Goal: Check status: Check status

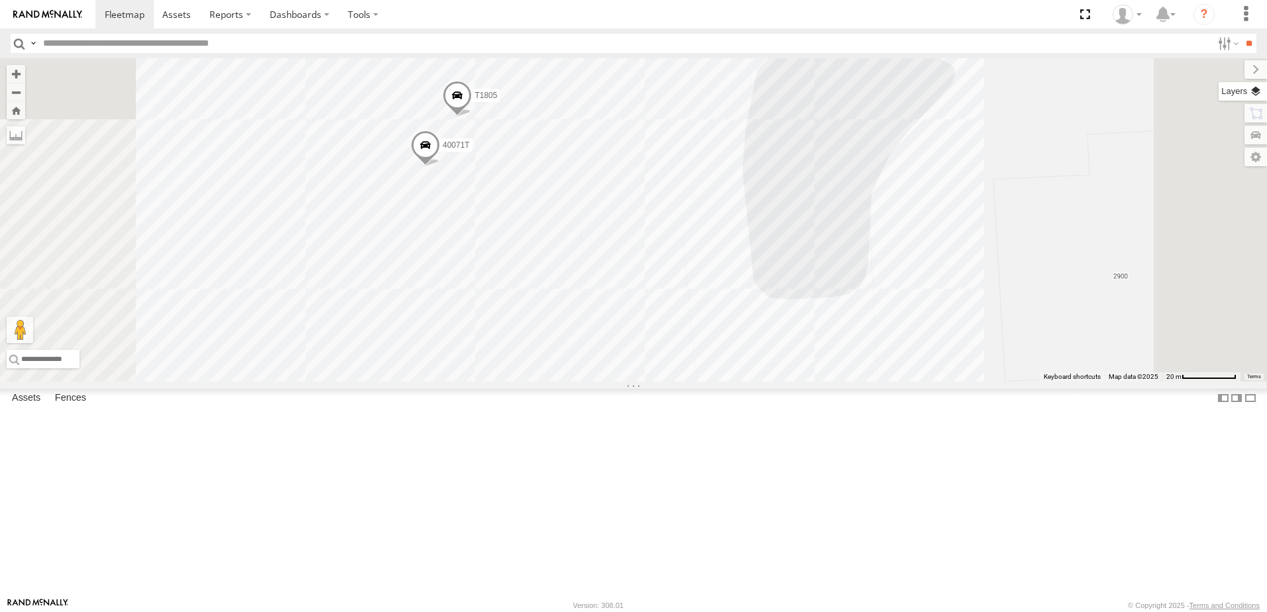
click at [1261, 93] on label at bounding box center [1242, 91] width 48 height 19
click at [0, 0] on span "Basemaps" at bounding box center [0, 0] width 0 height 0
click at [0, 0] on span "Satellite + Roadmap" at bounding box center [0, 0] width 0 height 0
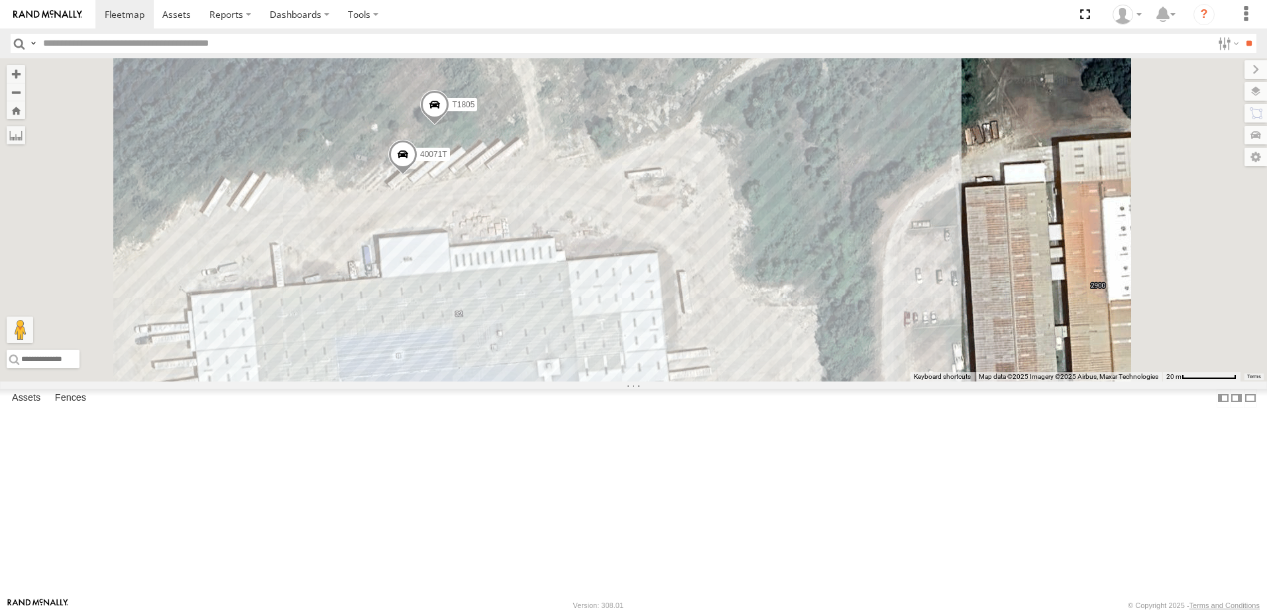
drag, startPoint x: 1118, startPoint y: 88, endPoint x: 1101, endPoint y: 89, distance: 17.2
click at [0, 0] on span "Roadmap" at bounding box center [0, 0] width 0 height 0
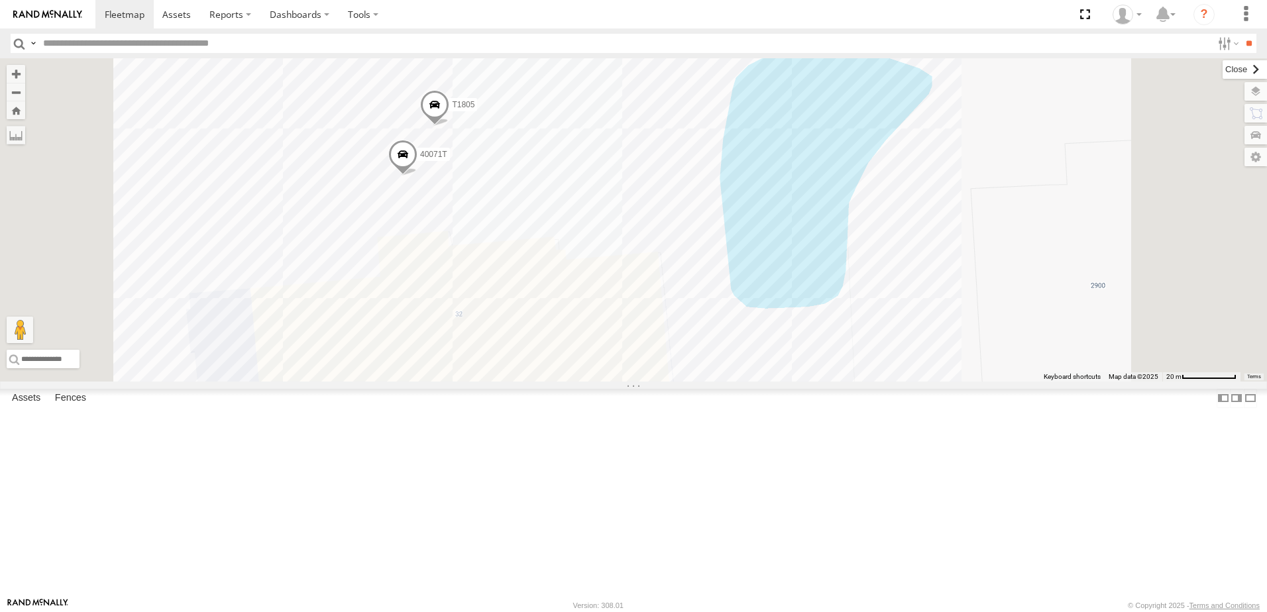
click at [1222, 68] on label at bounding box center [1244, 69] width 44 height 19
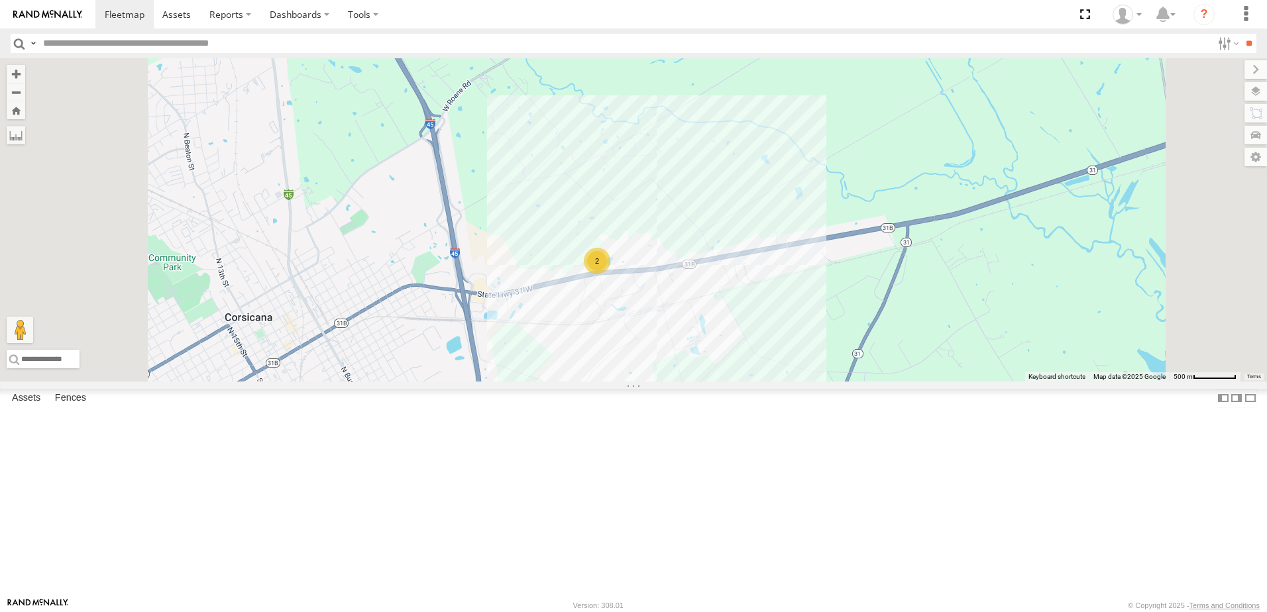
drag, startPoint x: 716, startPoint y: 442, endPoint x: 721, endPoint y: 378, distance: 63.8
click at [721, 378] on div "T1818 5216 T3204 87122T 40045T 40028T 37135T T3201 7769T 87121T T1816 37102T 54…" at bounding box center [633, 219] width 1267 height 323
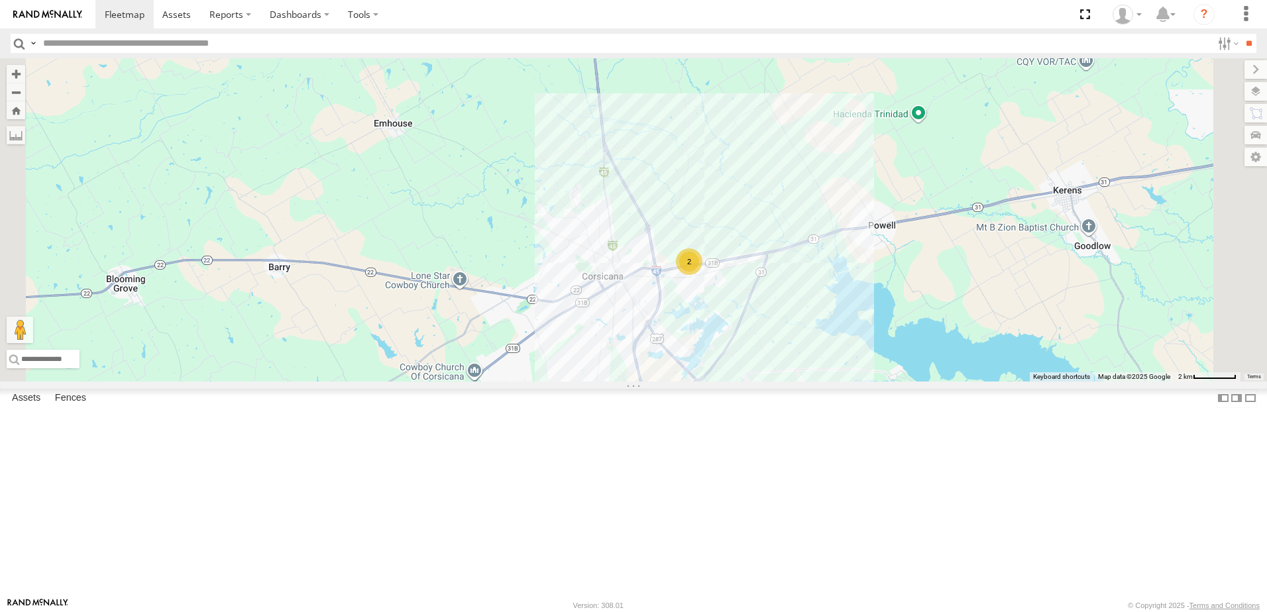
drag, startPoint x: 763, startPoint y: 411, endPoint x: 746, endPoint y: 357, distance: 56.2
click at [759, 372] on div "2" at bounding box center [633, 219] width 1267 height 323
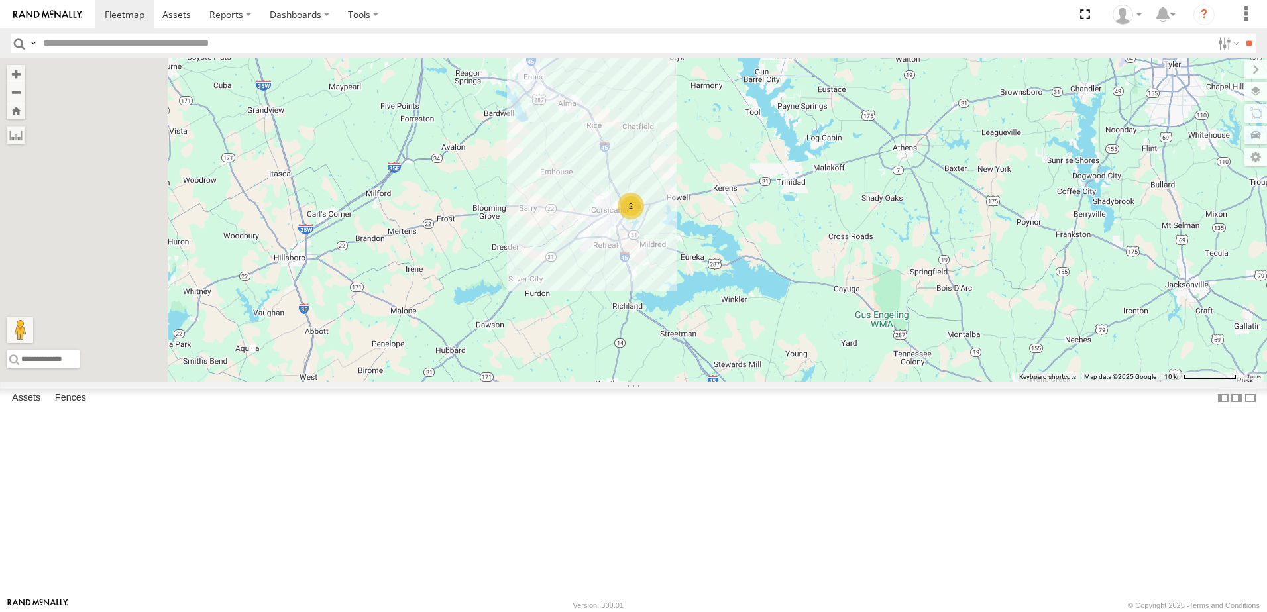
drag, startPoint x: 504, startPoint y: 412, endPoint x: 665, endPoint y: 363, distance: 168.9
click at [665, 363] on div "2" at bounding box center [633, 219] width 1267 height 323
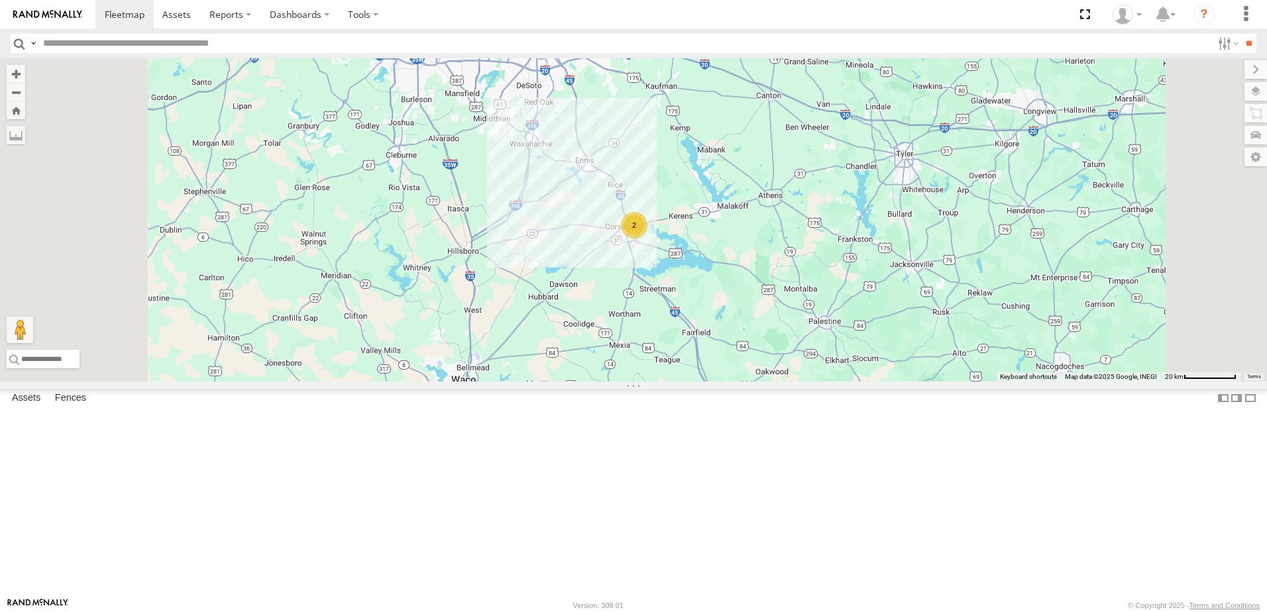
drag, startPoint x: 508, startPoint y: 385, endPoint x: 571, endPoint y: 377, distance: 63.4
click at [571, 377] on div "2" at bounding box center [633, 219] width 1267 height 323
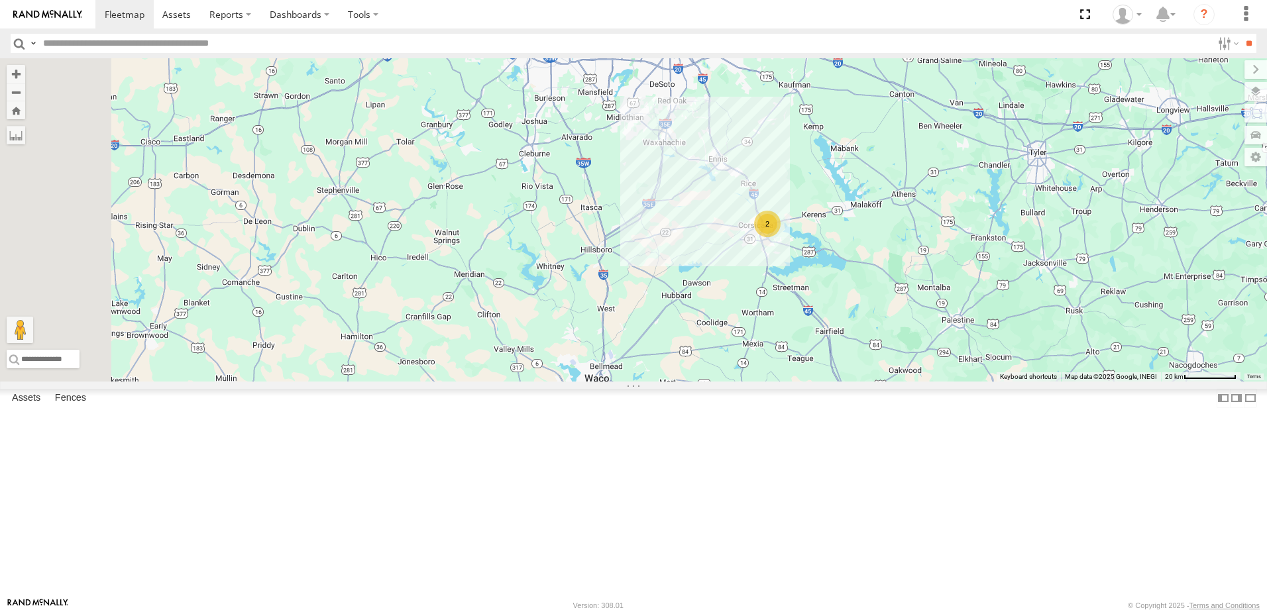
drag, startPoint x: 415, startPoint y: 366, endPoint x: 549, endPoint y: 364, distance: 133.2
click at [549, 364] on div "2" at bounding box center [633, 219] width 1267 height 323
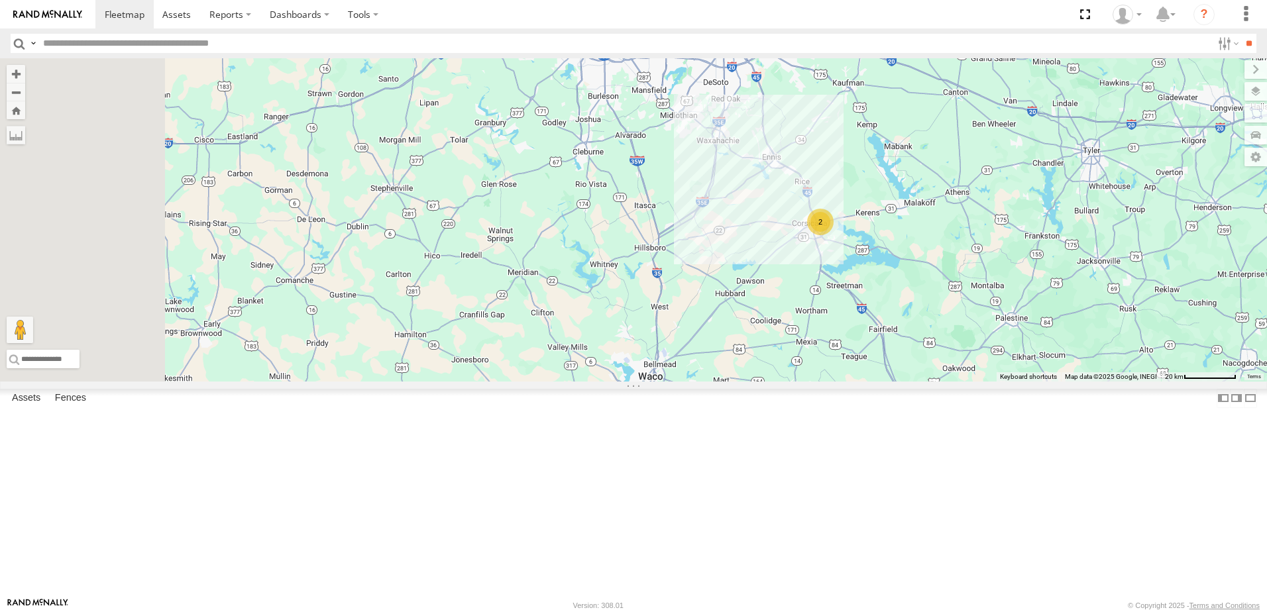
drag, startPoint x: 458, startPoint y: 373, endPoint x: 519, endPoint y: 372, distance: 60.3
click at [519, 372] on div "2" at bounding box center [633, 219] width 1267 height 323
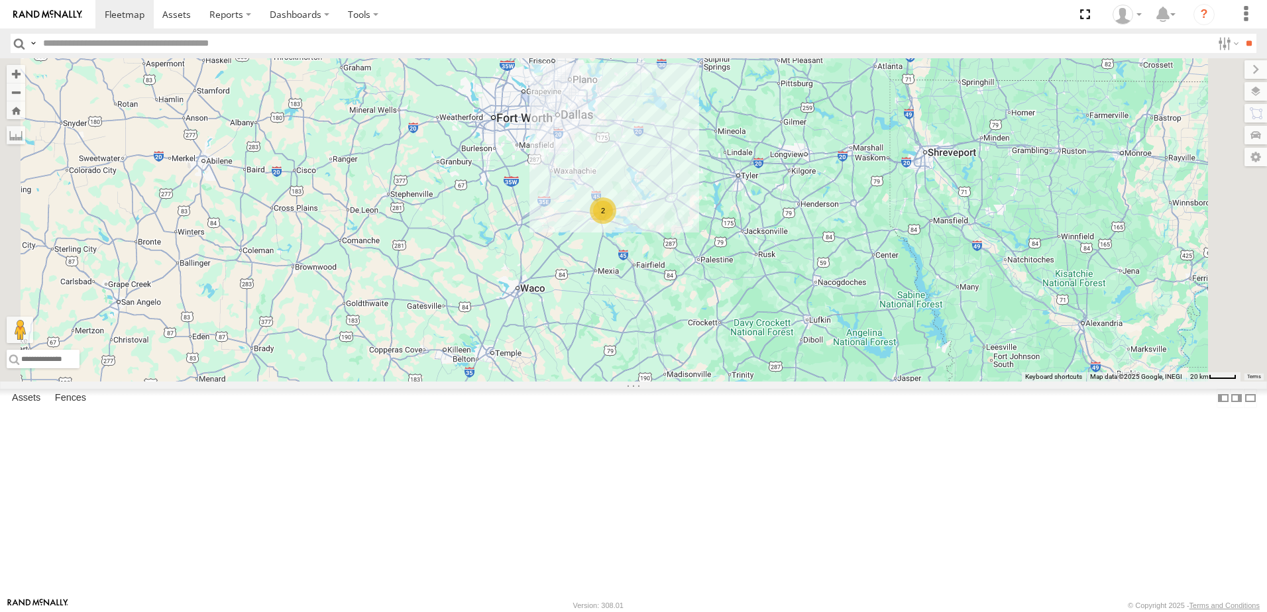
drag, startPoint x: 570, startPoint y: 444, endPoint x: 590, endPoint y: 378, distance: 69.2
click at [591, 378] on div "2" at bounding box center [633, 219] width 1267 height 323
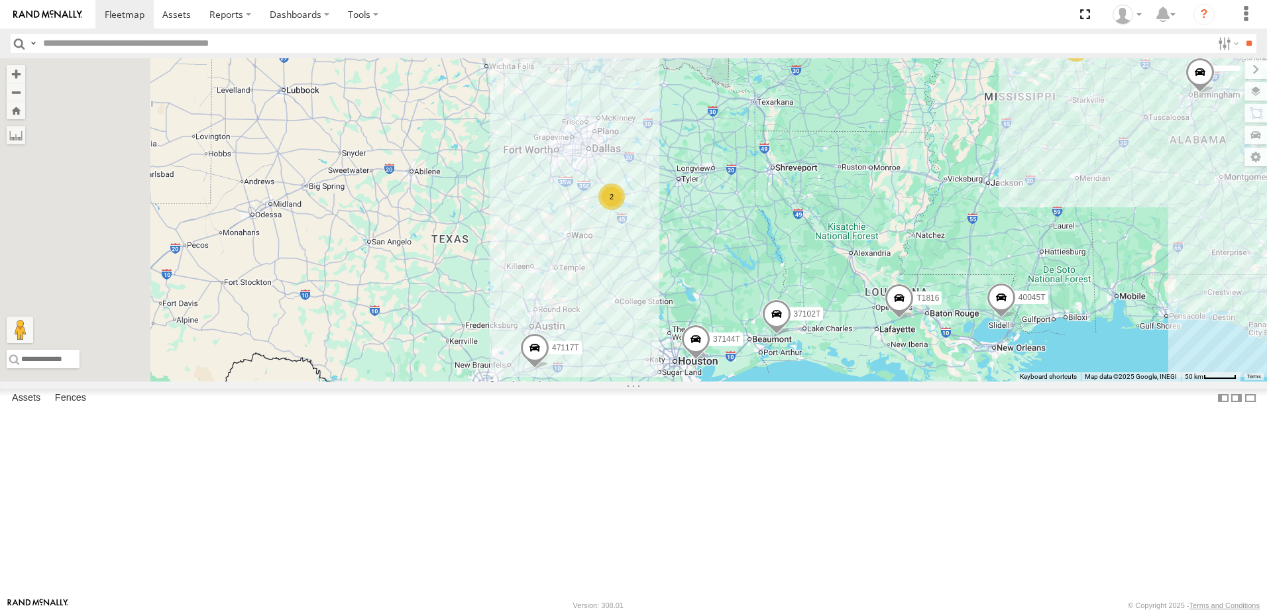
drag, startPoint x: 484, startPoint y: 388, endPoint x: 575, endPoint y: 362, distance: 95.2
click at [575, 362] on div "37102T 37144T 31 33 2 40045T T1816 47117T 40032T 40080T" at bounding box center [633, 219] width 1267 height 323
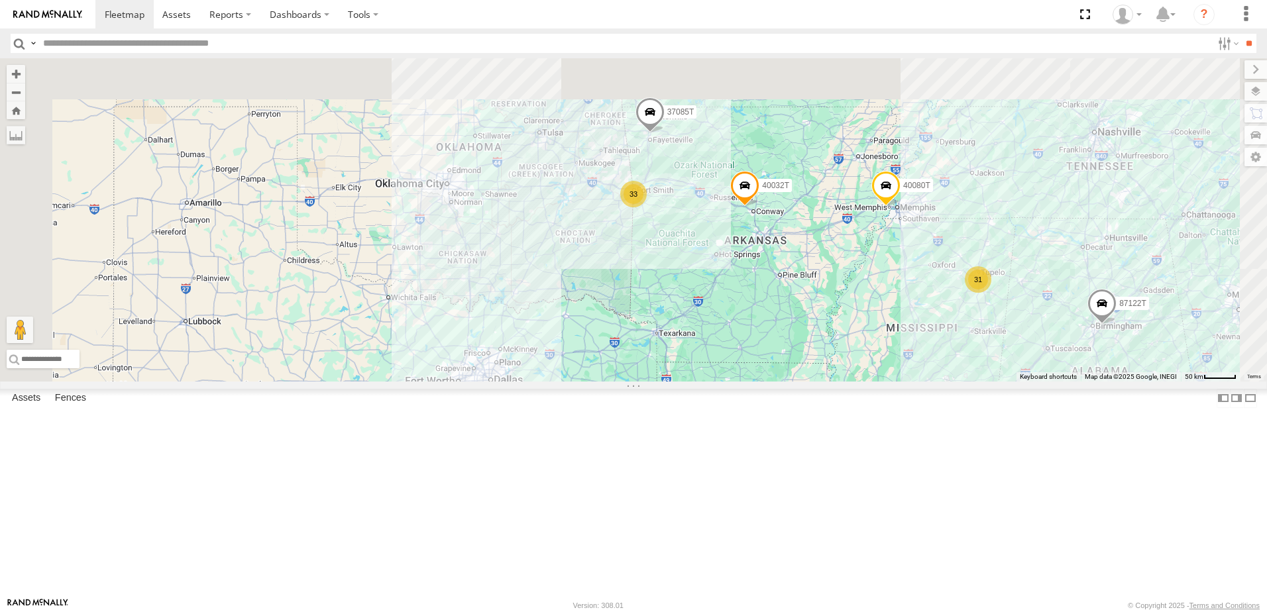
drag, startPoint x: 777, startPoint y: 209, endPoint x: 773, endPoint y: 420, distance: 211.4
click at [773, 382] on div "T3204 87122T 40045T 40028T 1831 7769T T1816 37102T 37144T 37133T 37090T 47117T …" at bounding box center [633, 219] width 1267 height 323
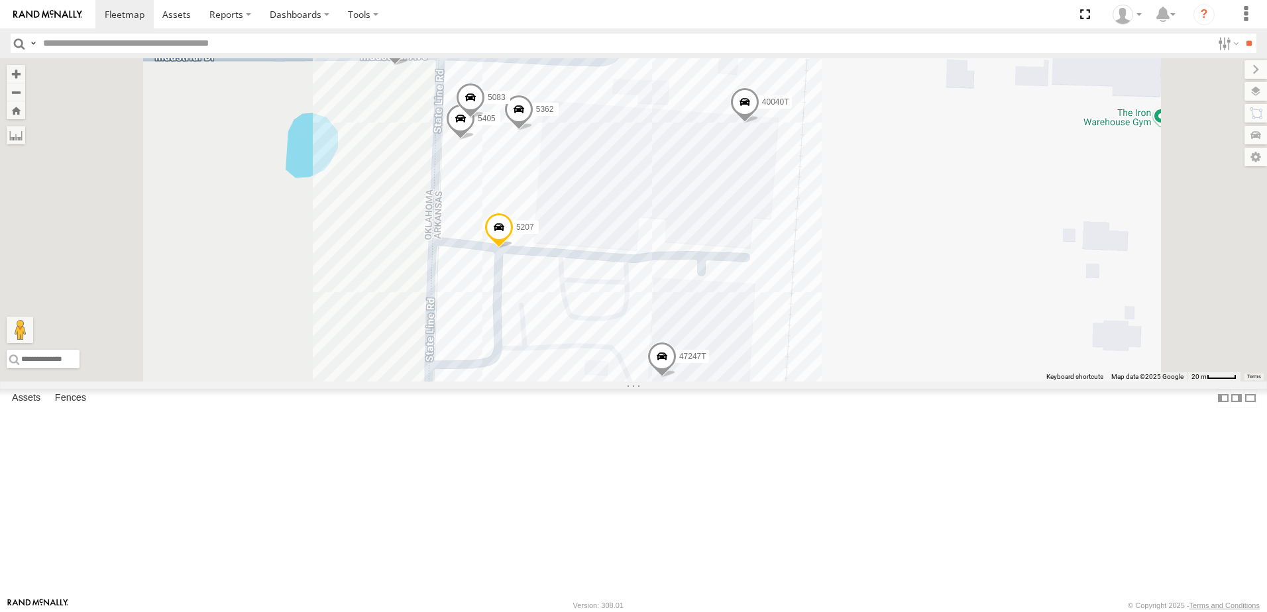
drag, startPoint x: 568, startPoint y: 437, endPoint x: 572, endPoint y: 376, distance: 61.1
click at [572, 376] on div "T3204 87122T 40045T 40028T 1831 7769T T1816 37102T 37144T 37133T 37090T 47117T …" at bounding box center [633, 219] width 1267 height 323
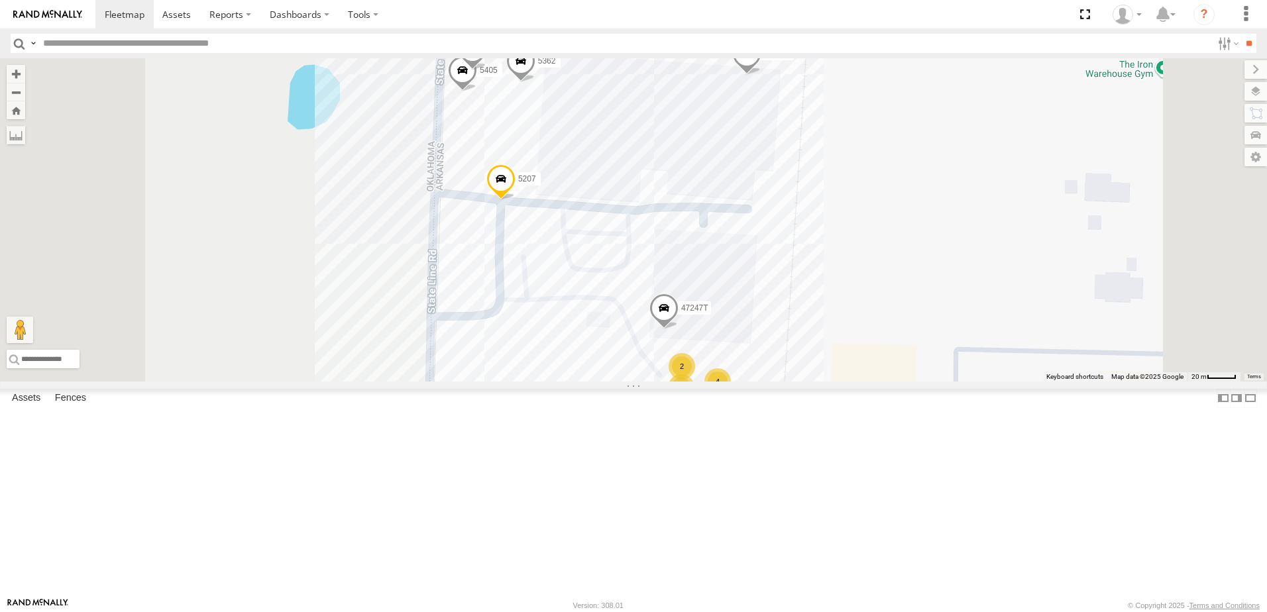
drag, startPoint x: 718, startPoint y: 484, endPoint x: 694, endPoint y: 405, distance: 82.6
click at [694, 382] on div "T3204 87122T 40045T 40028T 1831 7769T T1816 37102T 37144T 37133T 37090T 47117T …" at bounding box center [633, 219] width 1267 height 323
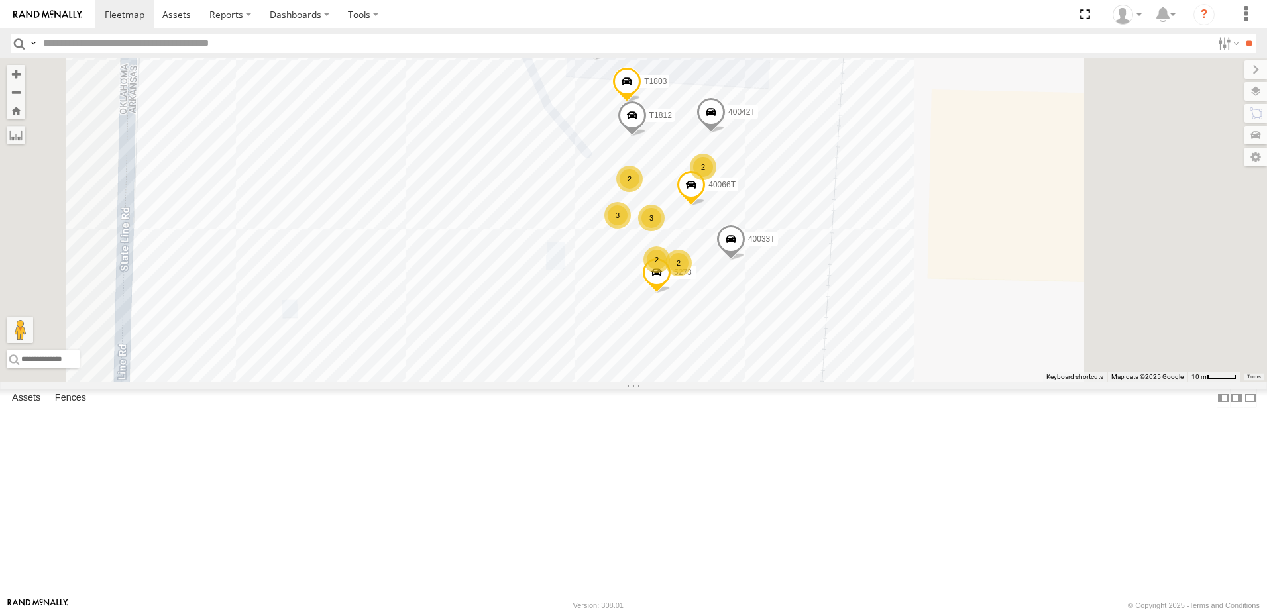
drag, startPoint x: 733, startPoint y: 314, endPoint x: 706, endPoint y: 355, distance: 49.2
click at [706, 355] on div "T3204 87122T 40045T 40028T 1831 7769T T1816 37102T 37144T 37133T 37090T 47117T …" at bounding box center [633, 219] width 1267 height 323
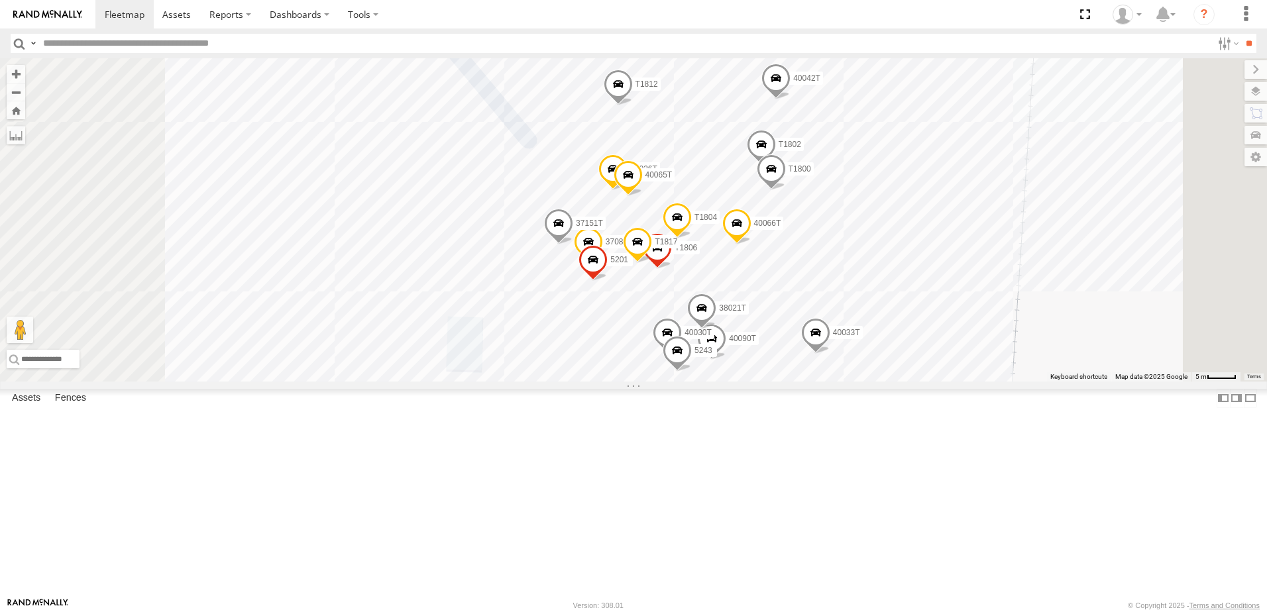
click at [776, 166] on span at bounding box center [761, 149] width 29 height 36
drag, startPoint x: 927, startPoint y: 251, endPoint x: 894, endPoint y: 272, distance: 39.0
click at [779, 151] on label at bounding box center [766, 146] width 26 height 9
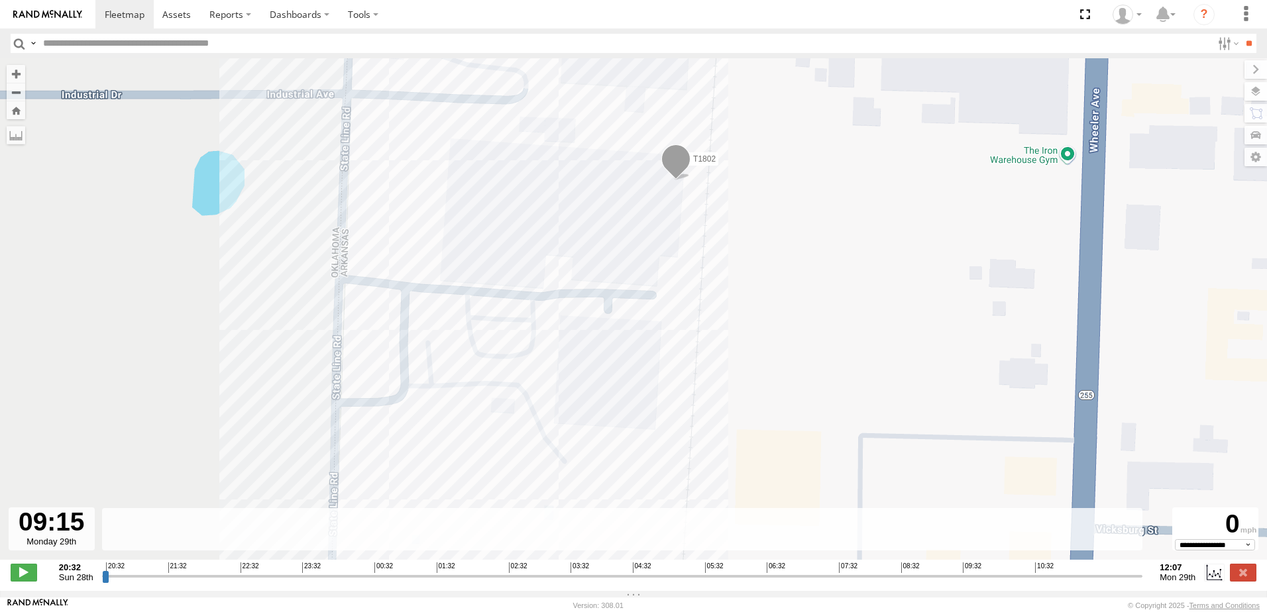
drag, startPoint x: 107, startPoint y: 584, endPoint x: 948, endPoint y: 585, distance: 840.8
click at [948, 582] on input "range" at bounding box center [622, 576] width 1041 height 13
drag, startPoint x: 952, startPoint y: 581, endPoint x: 1142, endPoint y: 585, distance: 190.2
type input "**********"
click at [1142, 582] on input "range" at bounding box center [622, 576] width 1041 height 13
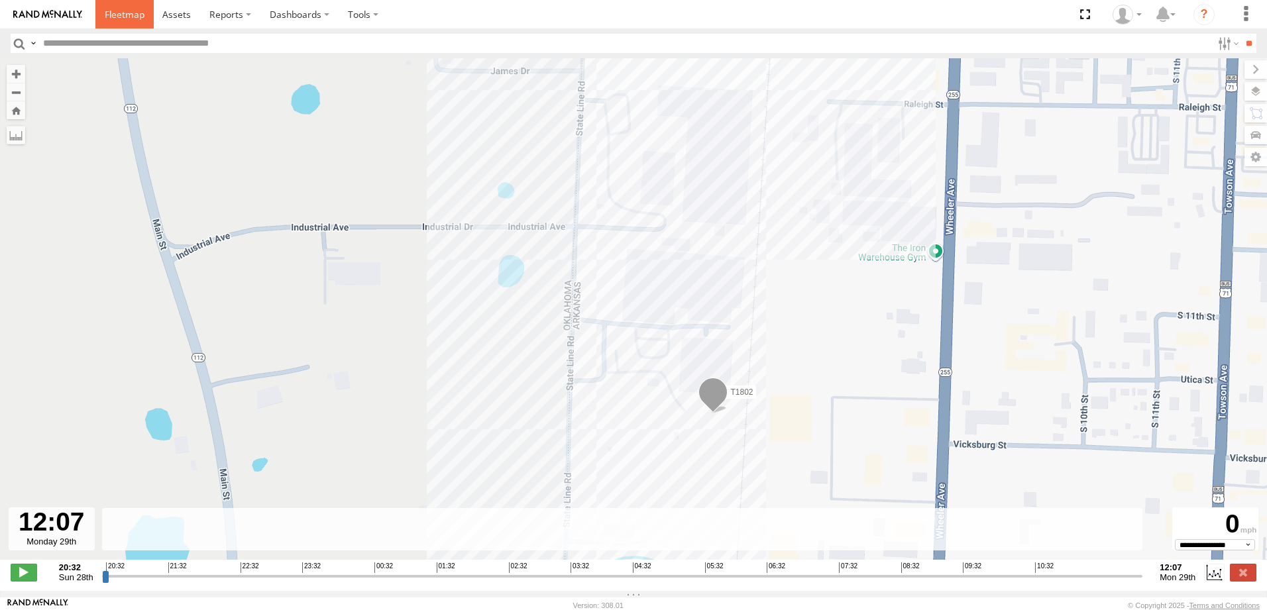
click at [117, 12] on span at bounding box center [125, 14] width 40 height 13
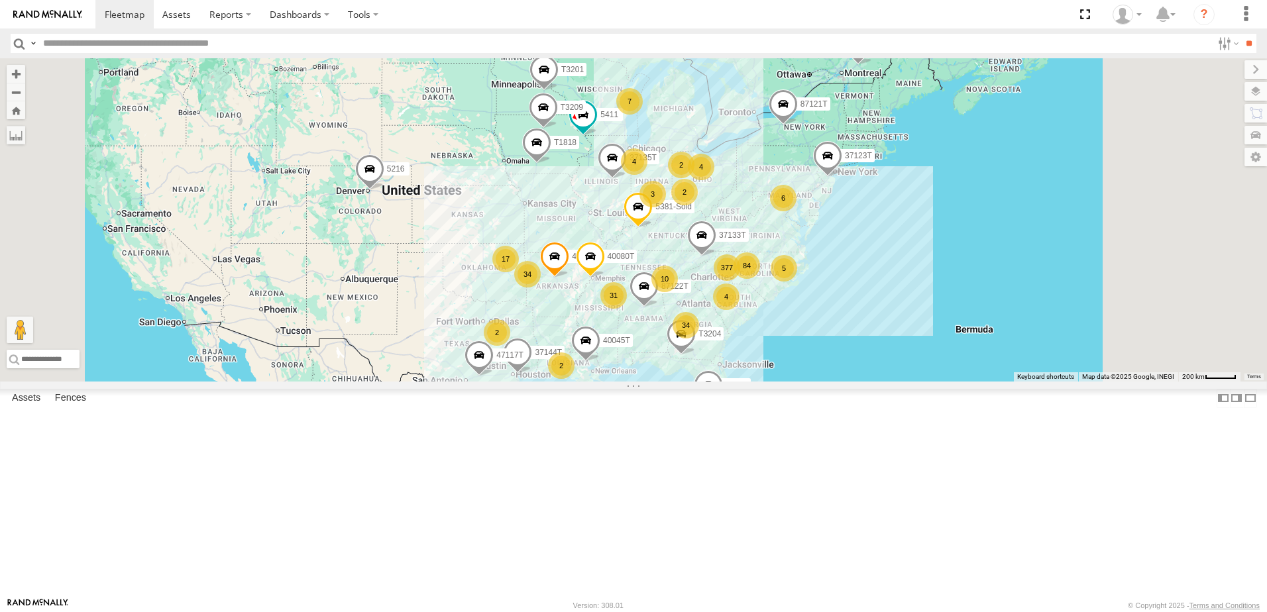
drag, startPoint x: 587, startPoint y: 343, endPoint x: 563, endPoint y: 388, distance: 50.4
click at [563, 382] on div "5216 377 34 31 34 T1818 10 17 84 7 5 2 T3204 2 87122T 4 40045T 40028T 37135T 4 …" at bounding box center [633, 219] width 1267 height 323
